Goal: Register for event/course

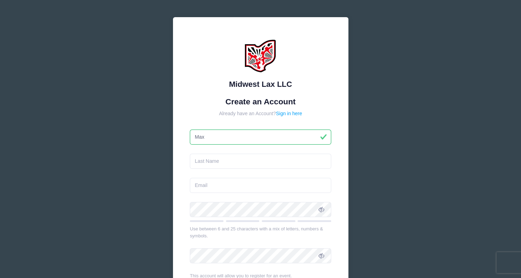
type input "Max"
type input "[PERSON_NAME]"
click at [340, 177] on div "Midwest Lax LLC Create an Account Already have an Account? Sign in here [PERSON…" at bounding box center [260, 182] width 175 height 330
click at [233, 188] on input "email" at bounding box center [260, 185] width 141 height 15
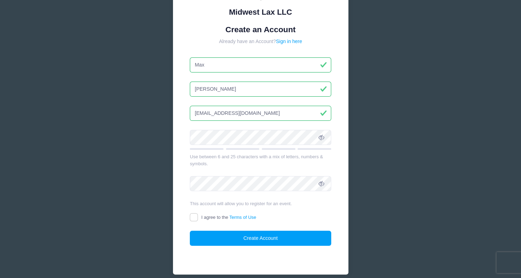
scroll to position [74, 0]
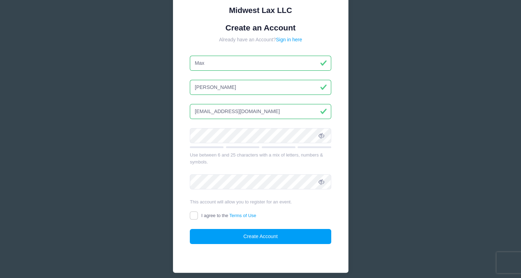
type input "[EMAIL_ADDRESS][DOMAIN_NAME]"
click at [193, 215] on input "I agree to the Terms of Use" at bounding box center [194, 216] width 8 height 8
checkbox input "true"
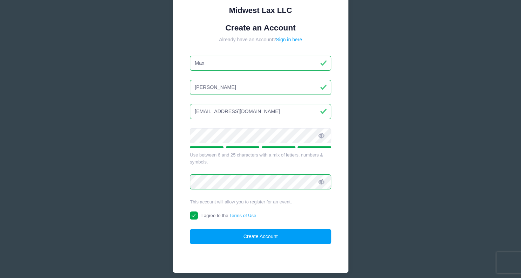
click at [324, 133] on icon at bounding box center [321, 136] width 6 height 6
click at [321, 181] on icon at bounding box center [321, 182] width 6 height 6
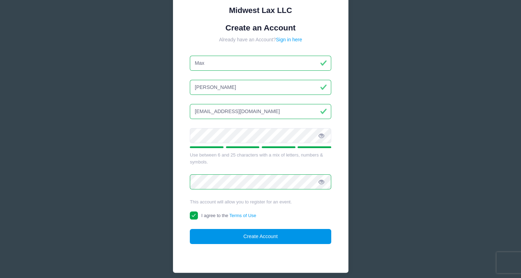
click at [242, 236] on button "Create Account" at bounding box center [260, 236] width 141 height 15
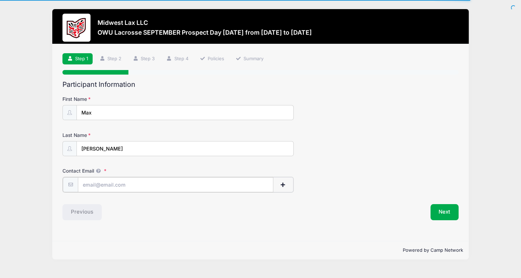
click at [124, 186] on input "Contact Email" at bounding box center [175, 184] width 195 height 15
type input "[EMAIL_ADDRESS][DOMAIN_NAME]"
click at [447, 210] on button "Next" at bounding box center [444, 212] width 28 height 16
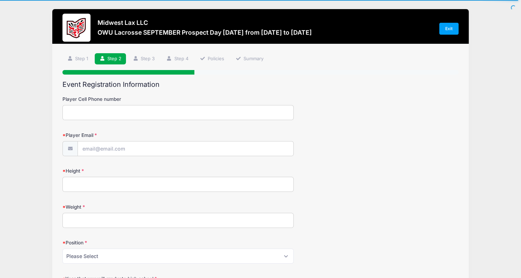
click at [96, 111] on input "Player Cell Phone number" at bounding box center [177, 112] width 231 height 15
click at [117, 149] on input "Player Email" at bounding box center [185, 149] width 215 height 15
type input "[EMAIL_ADDRESS][DOMAIN_NAME]"
type input "[GEOGRAPHIC_DATA]"
select select "OH"
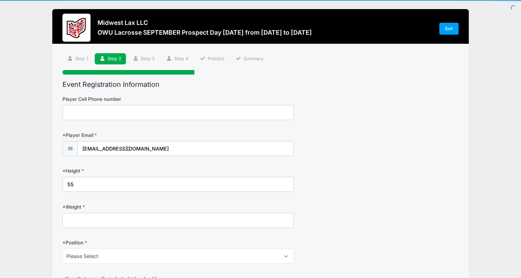
type input "5"
type input "5'-10'"
click at [102, 220] on input "Weight" at bounding box center [177, 220] width 231 height 15
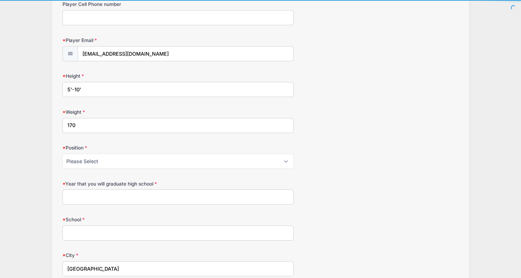
scroll to position [111, 0]
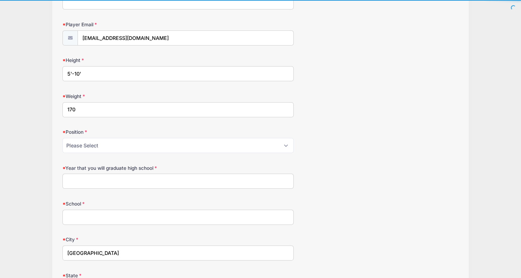
type input "170"
click at [62, 138] on select "Please Select Attack Midfield Defense LSM Goalie" at bounding box center [177, 145] width 231 height 15
select select "Defense"
click option "Defense" at bounding box center [0, 0] width 0 height 0
click at [97, 183] on input "Year that you will graduate high school" at bounding box center [177, 181] width 231 height 15
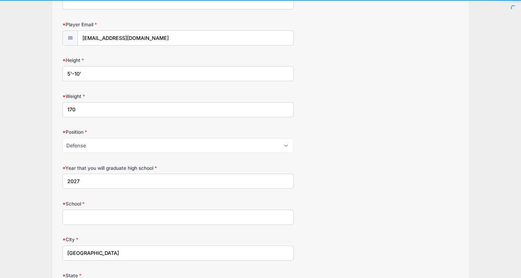
type input "2027"
click at [140, 222] on input "School" at bounding box center [177, 217] width 231 height 15
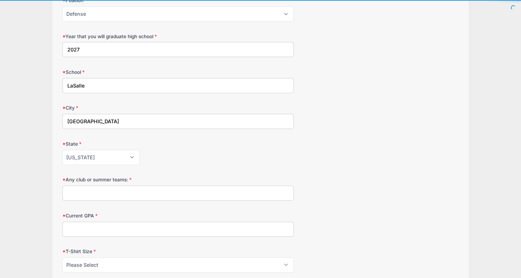
scroll to position [259, 0]
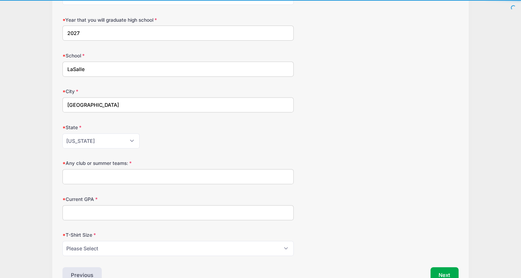
type input "LaSalle"
click at [109, 176] on input "Any club or summer teams:" at bounding box center [177, 176] width 231 height 15
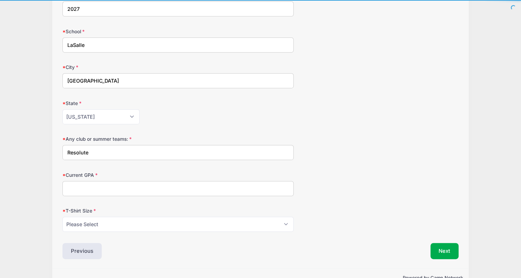
scroll to position [299, 0]
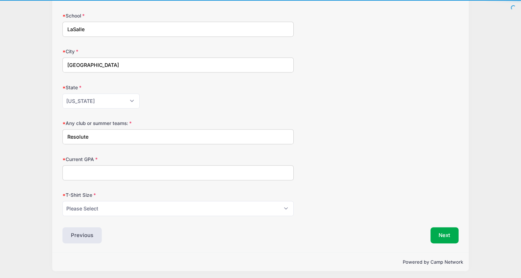
type input "Resolute"
click at [108, 170] on input "Current GPA" at bounding box center [177, 172] width 231 height 15
type input "4.8"
click at [62, 201] on select "Please Select Youth Small Youth Medium Youth Large Youth XLarge Adult Small Adu…" at bounding box center [177, 208] width 231 height 15
click option "Adult Large" at bounding box center [0, 0] width 0 height 0
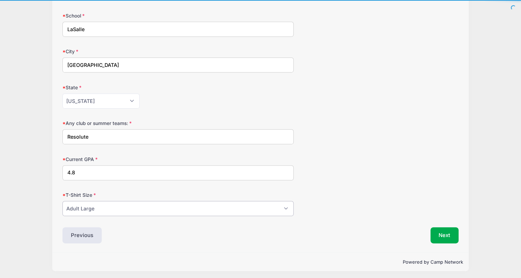
click at [62, 201] on select "Please Select Youth Small Youth Medium Youth Large Youth XLarge Adult Small Adu…" at bounding box center [177, 208] width 231 height 15
select select "Adult Medium"
click option "Adult Medium" at bounding box center [0, 0] width 0 height 0
click at [368, 199] on div "T-Shirt Size Please Select Youth Small Youth Medium Youth Large Youth XLarge Ad…" at bounding box center [260, 204] width 396 height 25
drag, startPoint x: 111, startPoint y: 175, endPoint x: 14, endPoint y: 167, distance: 97.1
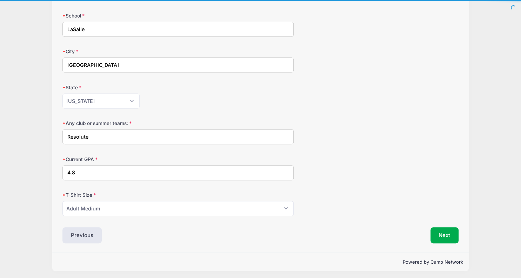
click at [62, 167] on input "4.8" at bounding box center [177, 172] width 231 height 15
click at [235, 177] on input "4.8" at bounding box center [177, 172] width 231 height 15
drag, startPoint x: 89, startPoint y: 169, endPoint x: 1, endPoint y: 163, distance: 88.5
click at [62, 165] on input "4.8" at bounding box center [177, 172] width 231 height 15
click at [212, 156] on div "Current GPA 3.7" at bounding box center [260, 168] width 396 height 25
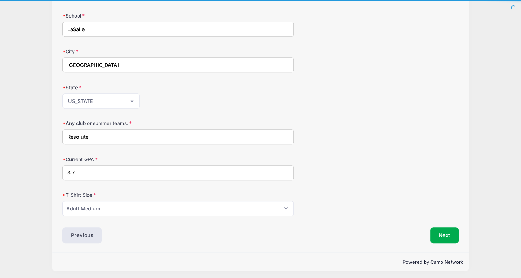
drag, startPoint x: 100, startPoint y: 169, endPoint x: -18, endPoint y: 150, distance: 119.8
click at [62, 165] on input "3.7" at bounding box center [177, 172] width 231 height 15
type input "3.8"
click at [426, 227] on div "Next" at bounding box center [360, 235] width 201 height 16
click at [444, 230] on button "Next" at bounding box center [444, 235] width 28 height 16
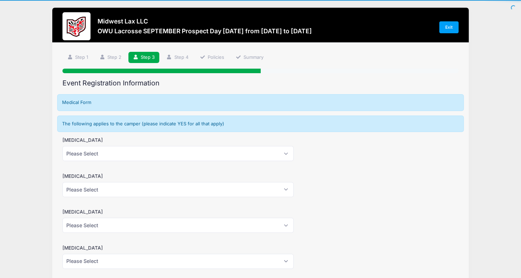
scroll to position [0, 0]
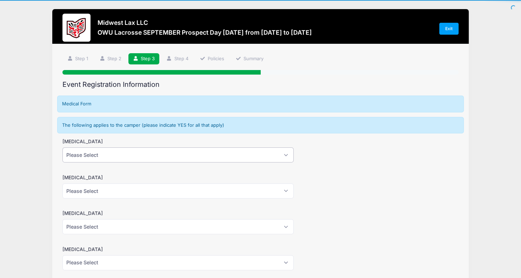
click at [62, 148] on select "Please Select Yes No" at bounding box center [177, 155] width 231 height 15
select select "No"
click option "No" at bounding box center [0, 0] width 0 height 0
click at [62, 184] on select "Please Select Yes No" at bounding box center [177, 191] width 231 height 15
select select "No"
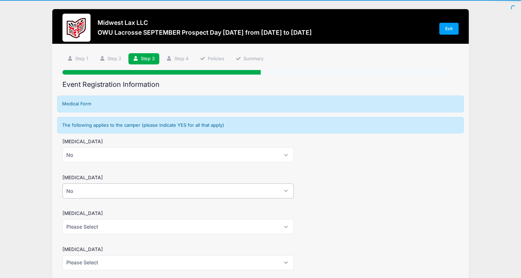
click option "No" at bounding box center [0, 0] width 0 height 0
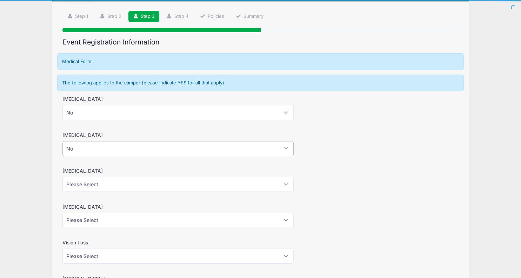
scroll to position [74, 0]
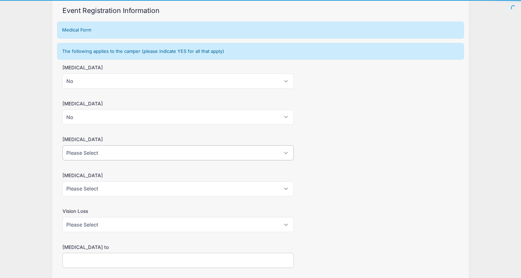
click at [62, 145] on select "Please Select Yes No" at bounding box center [177, 152] width 231 height 15
select select "No"
click option "No" at bounding box center [0, 0] width 0 height 0
click at [83, 189] on select "Please Select Yes No" at bounding box center [177, 189] width 231 height 15
select select "No"
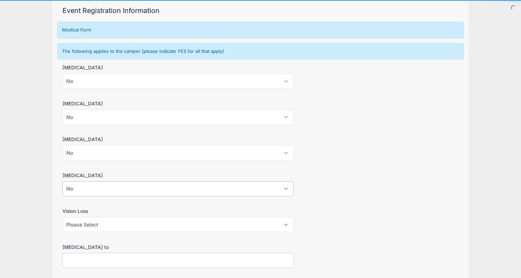
click option "No" at bounding box center [0, 0] width 0 height 0
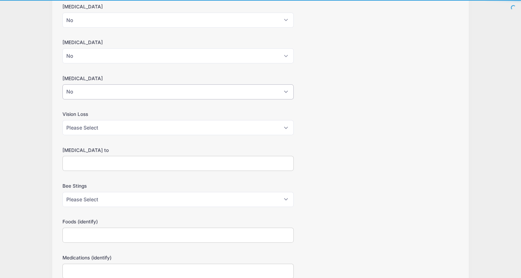
scroll to position [185, 0]
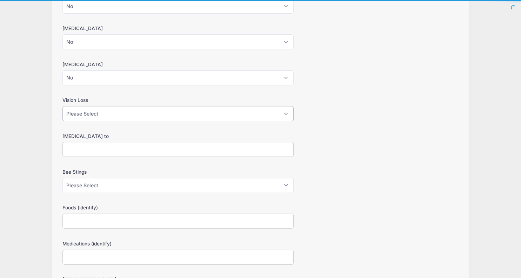
click at [62, 106] on select "Please Select Yes No" at bounding box center [177, 113] width 231 height 15
select select "No"
click option "No" at bounding box center [0, 0] width 0 height 0
click at [101, 145] on input "[MEDICAL_DATA] to" at bounding box center [177, 149] width 231 height 15
type input "None Known"
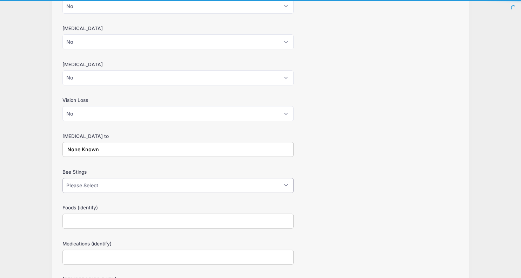
click at [62, 178] on select "Please Select Yes No" at bounding box center [177, 185] width 231 height 15
select select "No"
click option "No" at bounding box center [0, 0] width 0 height 0
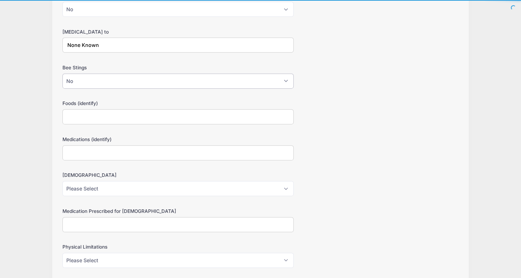
scroll to position [296, 0]
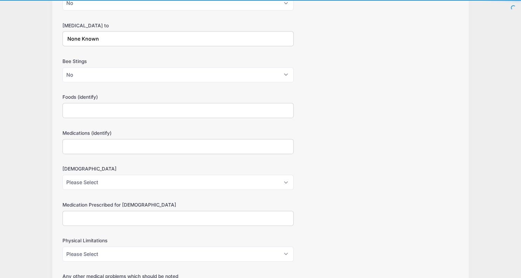
click at [133, 110] on input "Foods (identify)" at bounding box center [177, 110] width 231 height 15
type input "None Known"
click at [120, 144] on input "Medications (identify)" at bounding box center [177, 146] width 231 height 15
click at [62, 175] on select "Please Select Yes No" at bounding box center [177, 182] width 231 height 15
select select "No"
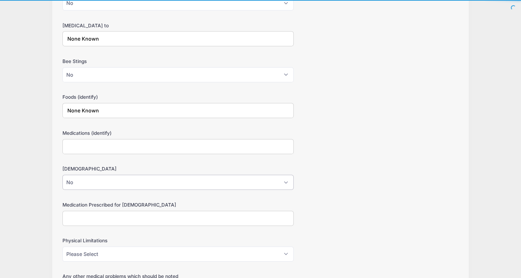
click option "No" at bounding box center [0, 0] width 0 height 0
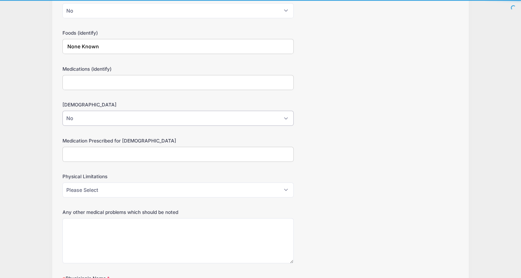
scroll to position [370, 0]
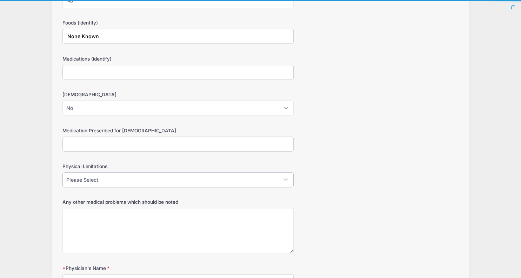
click at [62, 172] on select "Please Select Yes No" at bounding box center [177, 179] width 231 height 15
select select "No"
click option "No" at bounding box center [0, 0] width 0 height 0
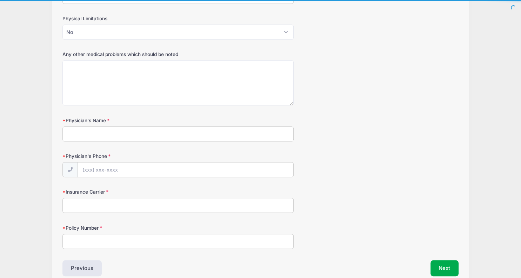
click at [116, 134] on input "Physician's Name" at bounding box center [177, 134] width 231 height 15
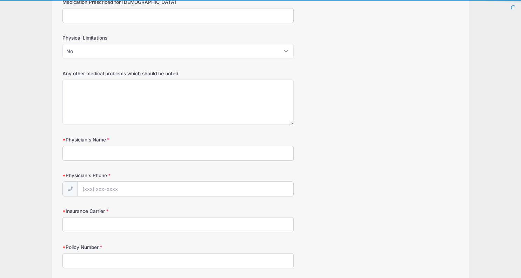
scroll to position [513, 0]
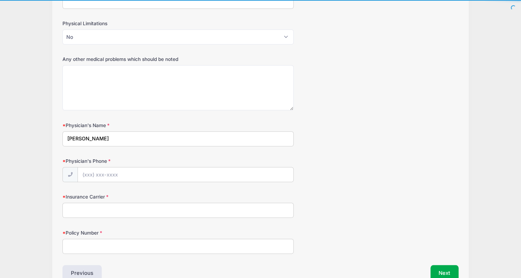
type input "[PERSON_NAME]"
click at [131, 175] on input "[PHONE_NUMBER]" at bounding box center [185, 175] width 215 height 15
type input "[PHONE_NUMBER]"
click at [138, 206] on input "Insurance Carrier" at bounding box center [177, 210] width 231 height 15
type input "Anthem"
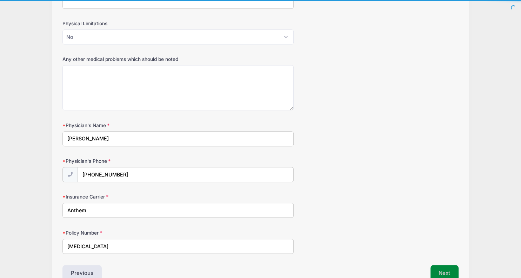
type input "[MEDICAL_DATA]"
click at [442, 265] on button "Next" at bounding box center [444, 273] width 28 height 16
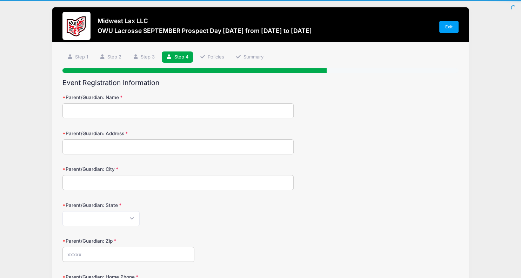
scroll to position [0, 0]
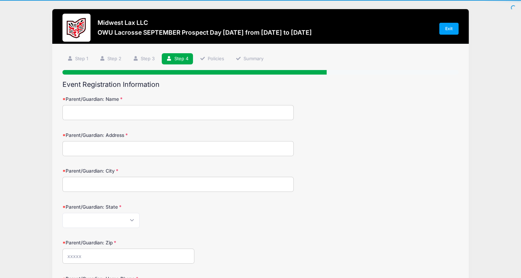
click at [131, 111] on input "Parent/Guardian: Name" at bounding box center [177, 112] width 231 height 15
drag, startPoint x: 109, startPoint y: 113, endPoint x: 87, endPoint y: 112, distance: 22.8
click at [87, 112] on input "[PERSON_NAME]" at bounding box center [177, 112] width 231 height 15
type input "[PERSON_NAME]"
type input "[STREET_ADDRESS][PERSON_NAME][PERSON_NAME]"
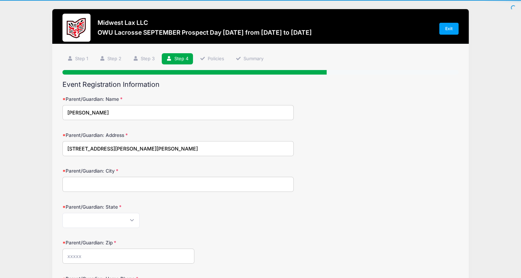
type input "[GEOGRAPHIC_DATA]"
select select "OH"
type input "45247"
type input "[PHONE_NUMBER]"
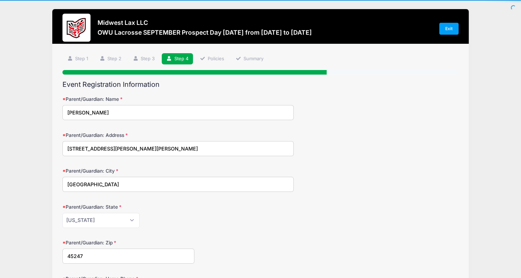
type input "[PHONE_NUMBER]"
type input "5137069374"
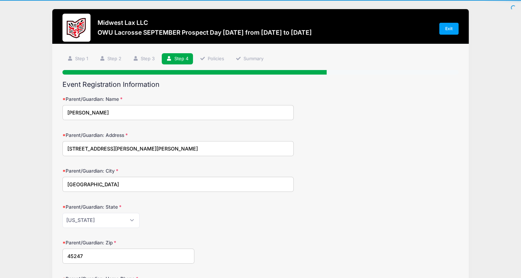
type input "5137069374"
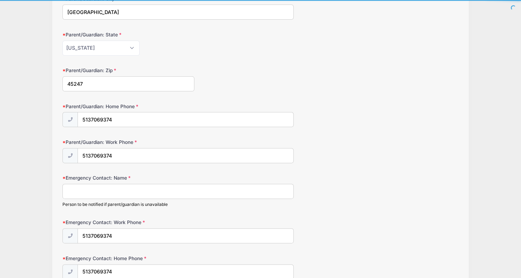
scroll to position [185, 0]
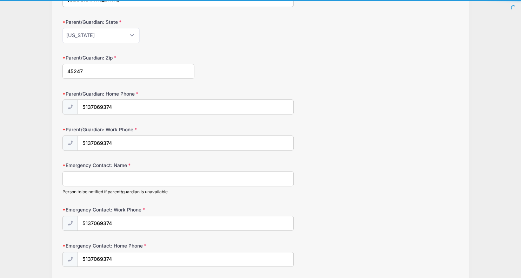
click at [183, 173] on input "Emergency Contact: Name" at bounding box center [177, 178] width 231 height 15
type input "[PERSON_NAME]"
type input "[PHONE_NUMBER]"
drag, startPoint x: 167, startPoint y: 259, endPoint x: 40, endPoint y: 253, distance: 127.0
click at [78, 253] on input "5137069374" at bounding box center [185, 259] width 215 height 15
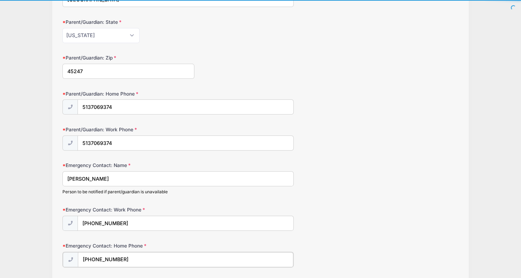
type input "[PHONE_NUMBER]"
click at [216, 243] on div "Emergency Contact: Home Phone [PHONE_NUMBER]" at bounding box center [260, 255] width 396 height 25
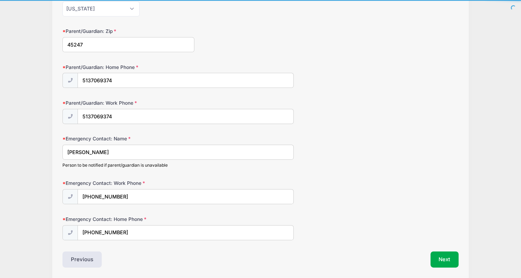
scroll to position [236, 0]
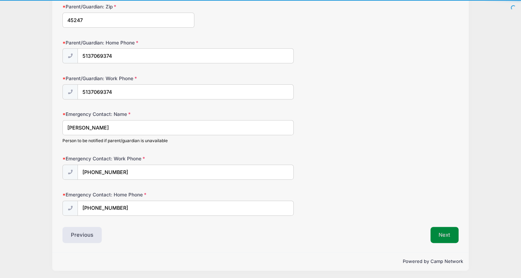
click at [442, 227] on button "Next" at bounding box center [444, 235] width 28 height 16
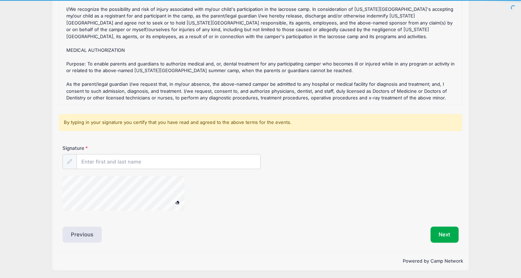
scroll to position [99, 0]
click at [113, 162] on input "Signature" at bounding box center [168, 161] width 183 height 15
type input "[PERSON_NAME]"
click at [453, 231] on button "Next" at bounding box center [444, 234] width 28 height 16
click at [200, 182] on div at bounding box center [132, 194] width 140 height 37
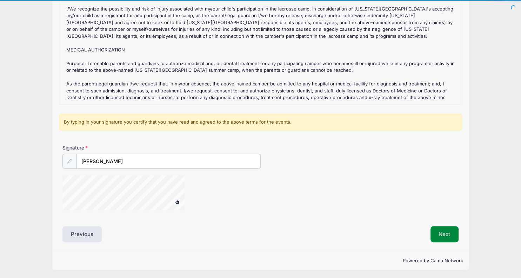
click at [444, 232] on button "Next" at bounding box center [444, 234] width 28 height 16
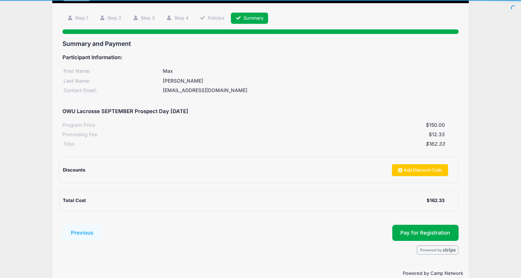
scroll to position [53, 0]
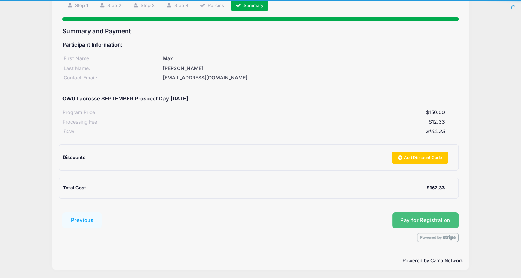
click at [440, 219] on button "Pay for Registration" at bounding box center [425, 220] width 67 height 16
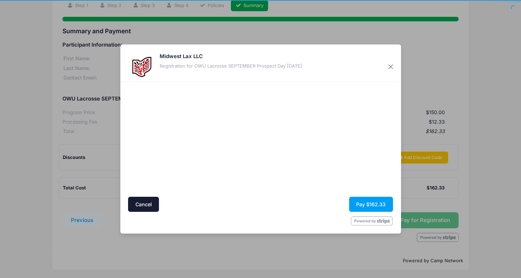
click at [208, 76] on div "Midwest Lax LLC Registration for OWU Lacrosse SEPTEMBER Prospect Day [DATE]" at bounding box center [230, 67] width 142 height 28
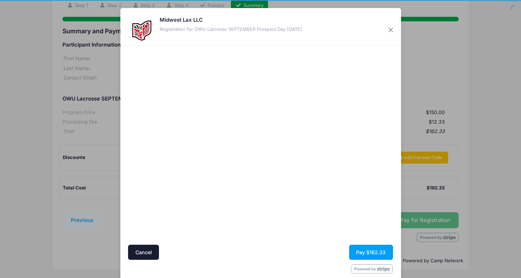
click at [317, 215] on div at bounding box center [328, 145] width 129 height 193
click at [378, 253] on button "Pay $162.33" at bounding box center [371, 252] width 44 height 15
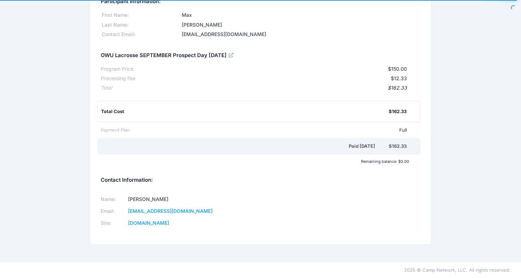
scroll to position [38, 0]
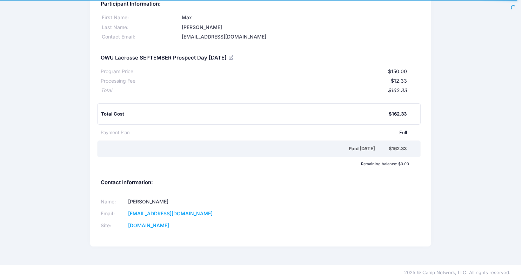
drag, startPoint x: 332, startPoint y: 216, endPoint x: 308, endPoint y: 100, distance: 118.0
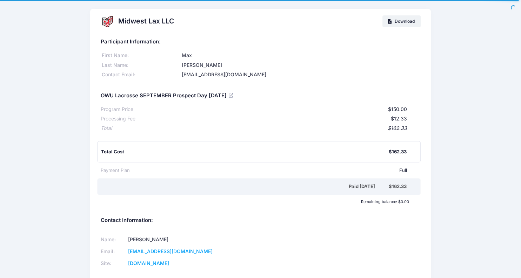
drag, startPoint x: 306, startPoint y: 185, endPoint x: 275, endPoint y: 79, distance: 110.8
